Goal: Task Accomplishment & Management: Manage account settings

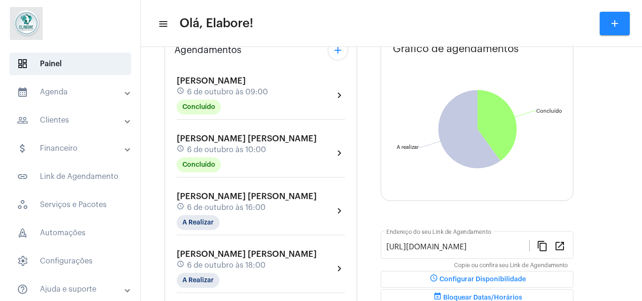
scroll to position [102, 0]
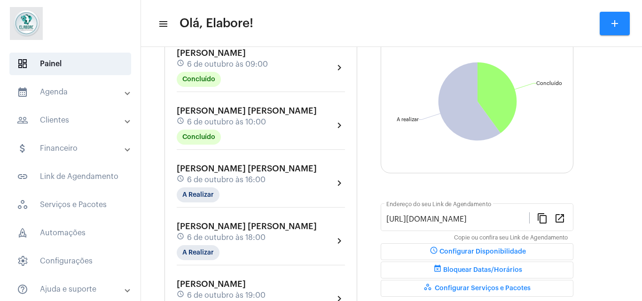
click at [311, 234] on div "[PERSON_NAME] [PERSON_NAME] schedule 6 de outubro às 18:00 A Realizar chevron_r…" at bounding box center [261, 241] width 168 height 39
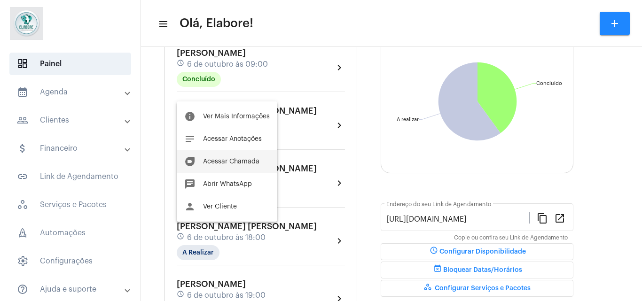
click at [243, 157] on button "duo [PERSON_NAME]" at bounding box center [227, 161] width 101 height 23
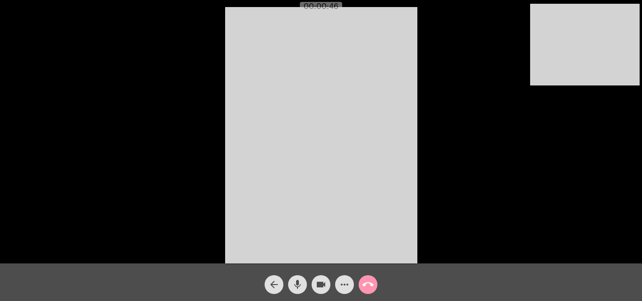
click at [298, 292] on span "mic" at bounding box center [297, 284] width 11 height 19
click at [315, 285] on mat-icon "videocam" at bounding box center [320, 284] width 11 height 11
click at [315, 285] on mat-icon "videocam_off" at bounding box center [320, 284] width 11 height 11
click at [302, 285] on mat-icon "mic_off" at bounding box center [297, 284] width 11 height 11
click at [269, 283] on mat-icon "arrow_back" at bounding box center [273, 284] width 11 height 11
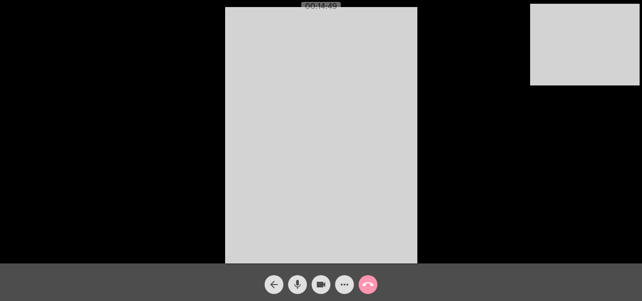
click at [269, 283] on mat-icon "arrow_back" at bounding box center [273, 284] width 11 height 11
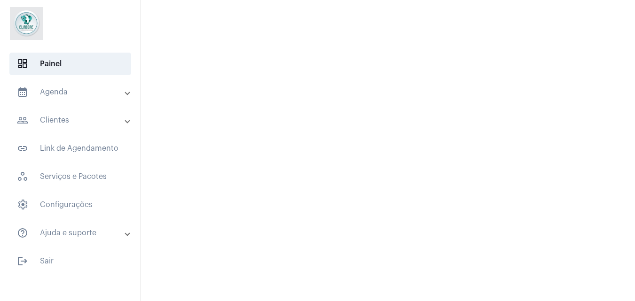
click at [358, 190] on mat-sidenav-content at bounding box center [388, 150] width 494 height 301
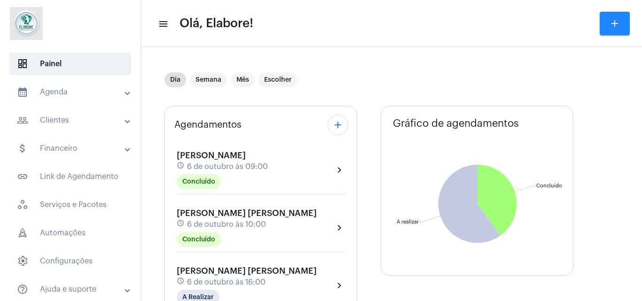
type input "[URL][DOMAIN_NAME]"
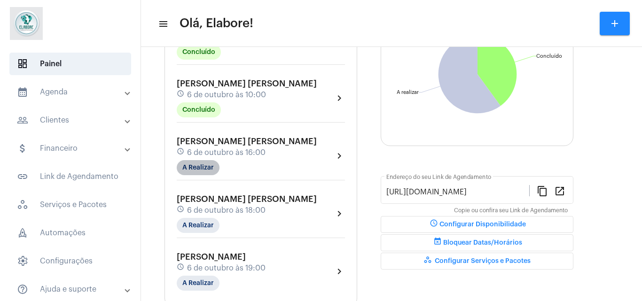
click at [194, 170] on mat-chip "A Realizar" at bounding box center [198, 167] width 43 height 15
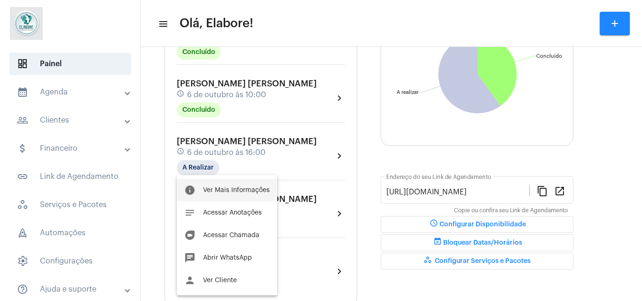
click at [206, 187] on button "info Ver Mais Informações" at bounding box center [227, 190] width 101 height 23
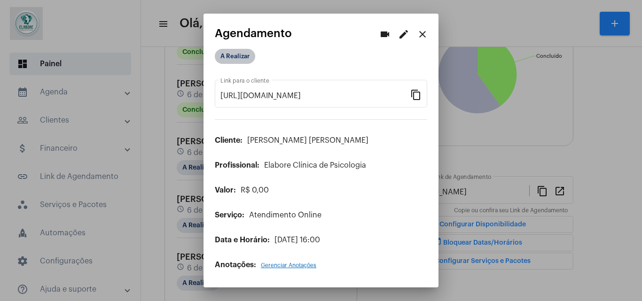
click at [238, 58] on mat-chip "A Realizar" at bounding box center [235, 56] width 40 height 15
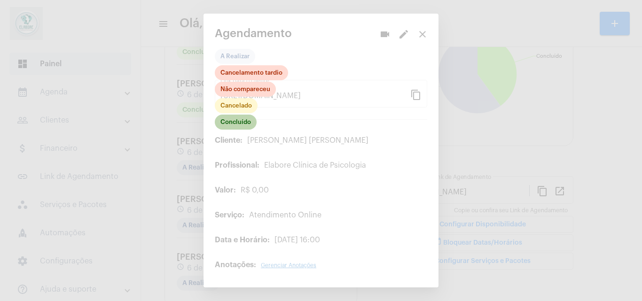
click at [232, 122] on mat-chip "Concluído" at bounding box center [236, 122] width 42 height 15
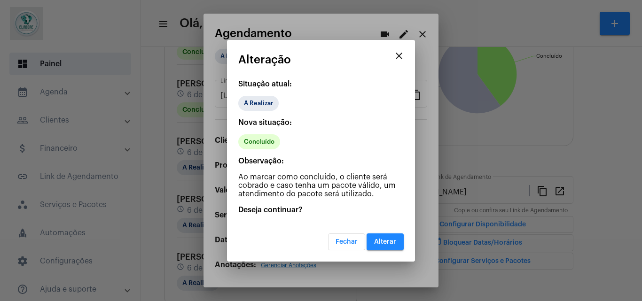
click at [383, 249] on button "Alterar" at bounding box center [385, 242] width 37 height 17
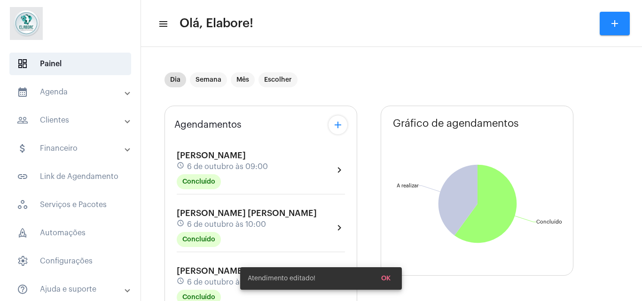
scroll to position [139, 0]
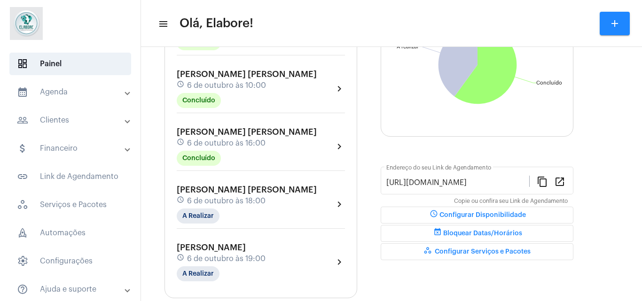
click at [270, 198] on div "[PERSON_NAME] [PERSON_NAME] schedule 6 de outubro às 18:00 A Realizar chevron_r…" at bounding box center [261, 204] width 168 height 39
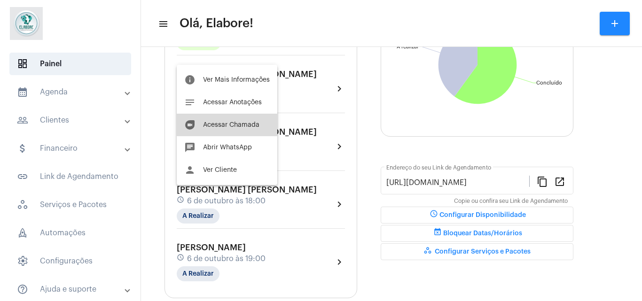
click at [227, 125] on span "Acessar Chamada" at bounding box center [231, 125] width 56 height 7
